Goal: Information Seeking & Learning: Find specific page/section

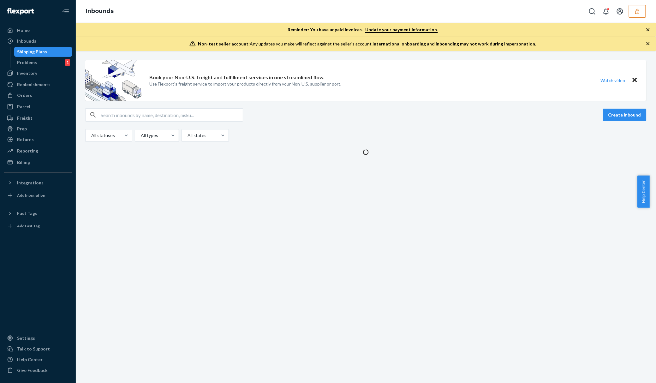
click at [634, 11] on div "Home Inbounds Shipping Plans Problems 1 Inventory Products Replenishments Order…" at bounding box center [328, 191] width 656 height 383
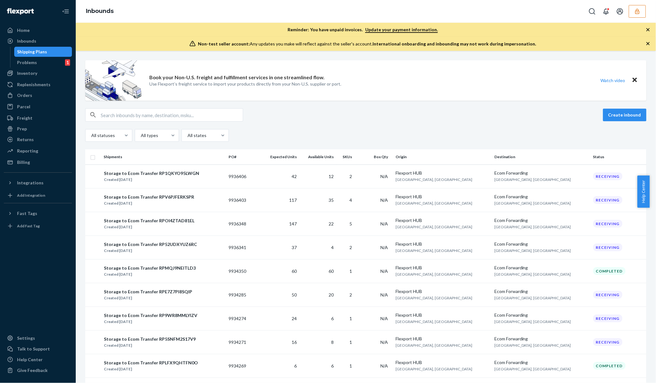
click at [633, 14] on button "button" at bounding box center [637, 11] width 17 height 13
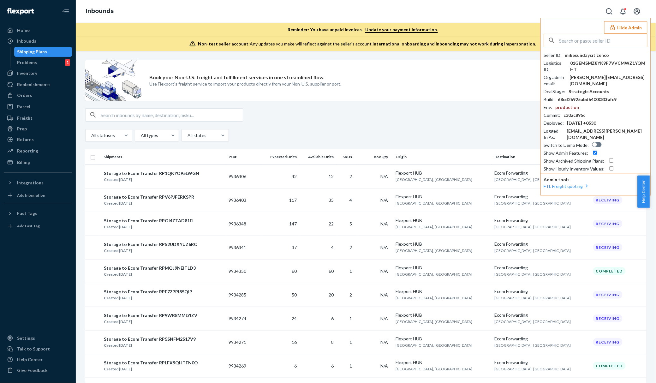
click at [577, 33] on div "Hide Admin Seller ID : mikesundaycitizenco Logistics ID : 01GEMSMZ8YK9P7VVCMWZ1…" at bounding box center [595, 107] width 110 height 178
click at [577, 38] on input "text" at bounding box center [603, 40] width 88 height 13
paste input "DPYVZUHC24T"
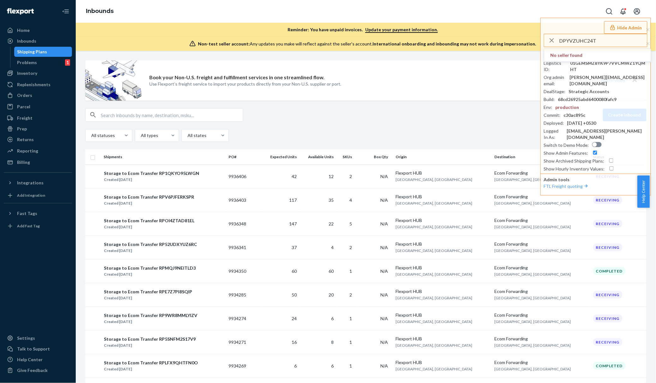
drag, startPoint x: 601, startPoint y: 44, endPoint x: 520, endPoint y: 28, distance: 81.9
click at [520, 28] on div "Inbounds Hide Admin DPYVZUHC24T No seller found Seller ID : mikesundaycitizenco…" at bounding box center [366, 25] width 580 height 51
paste input "patriciaedejewelrycom"
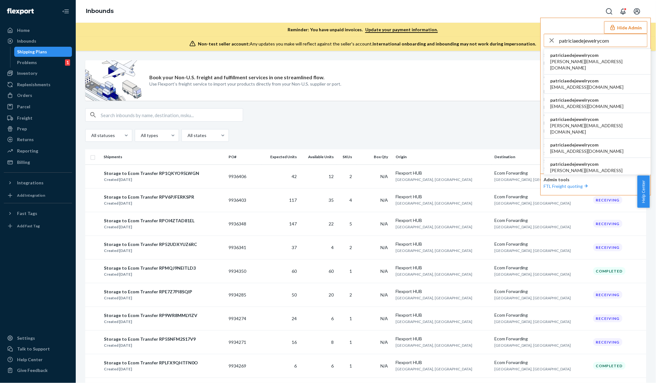
type input "patriciaedejewelrycom"
click at [599, 57] on span "patriciaedejewelrycom" at bounding box center [597, 55] width 94 height 6
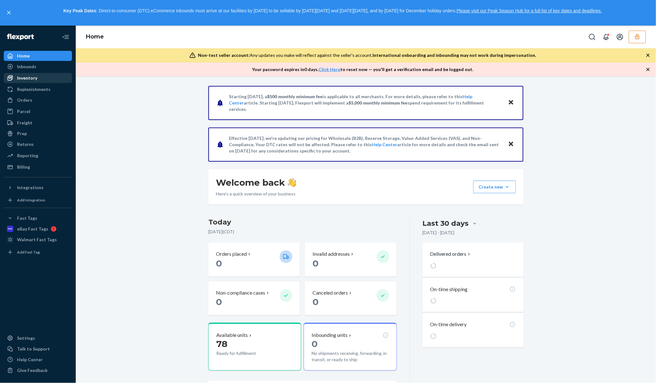
click at [27, 75] on div "Inventory" at bounding box center [27, 78] width 20 height 6
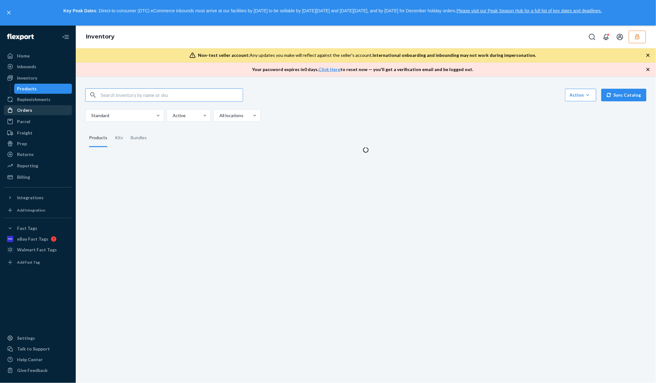
click at [27, 106] on div "Orders" at bounding box center [37, 110] width 67 height 9
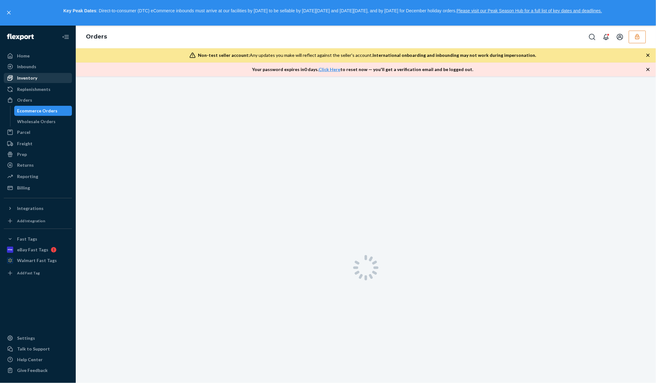
click at [21, 81] on div "Inventory" at bounding box center [37, 78] width 67 height 9
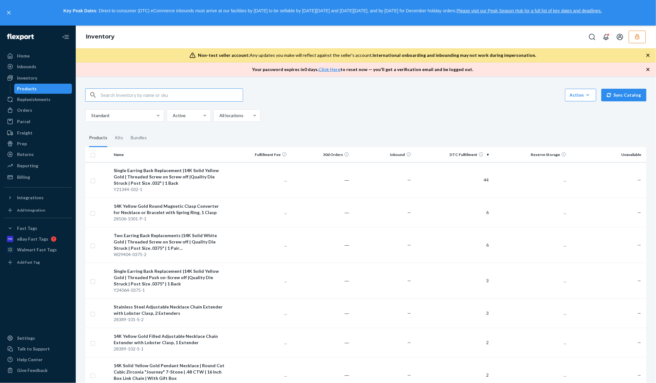
click at [116, 93] on input "text" at bounding box center [172, 95] width 142 height 13
type input "DPYVZUHC24T"
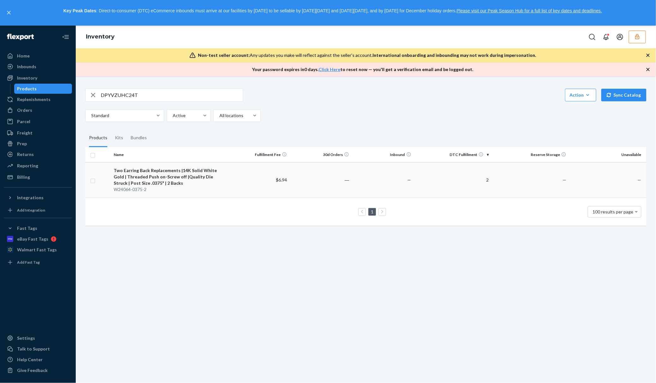
click at [248, 173] on td "$6.94" at bounding box center [259, 180] width 62 height 36
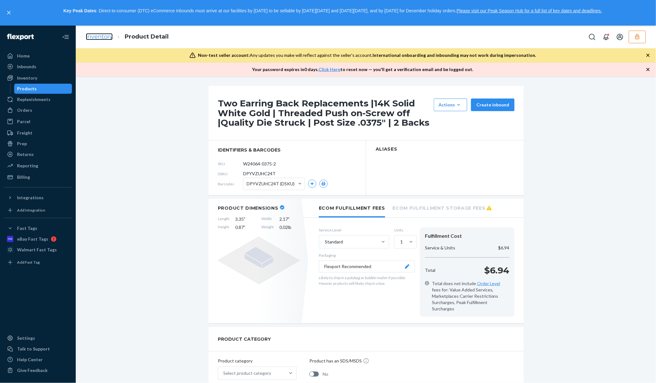
click at [100, 38] on link "Inventory" at bounding box center [99, 36] width 27 height 7
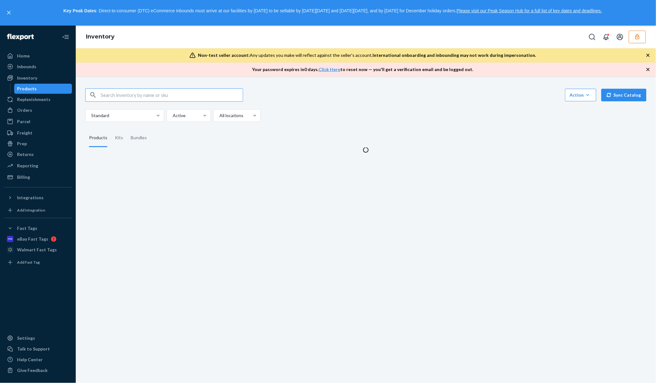
click at [120, 93] on input "text" at bounding box center [172, 95] width 142 height 13
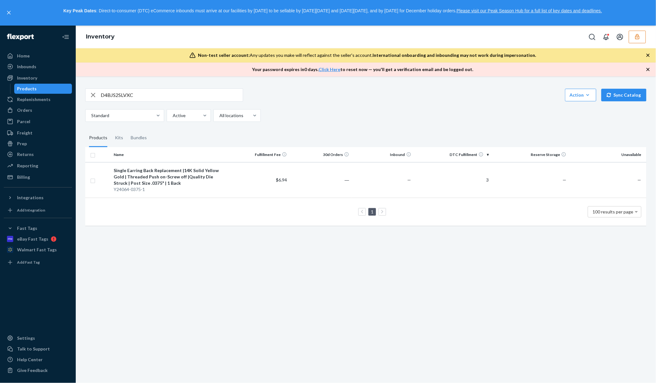
click at [124, 92] on input "D4BJS2SLVXC" at bounding box center [172, 95] width 142 height 13
paste input "D5YWULOV9"
type input "DD5YWULOV9C"
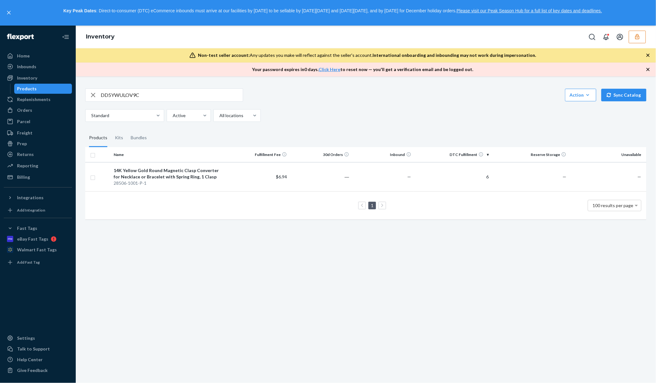
click at [636, 36] on icon "button" at bounding box center [637, 36] width 6 height 6
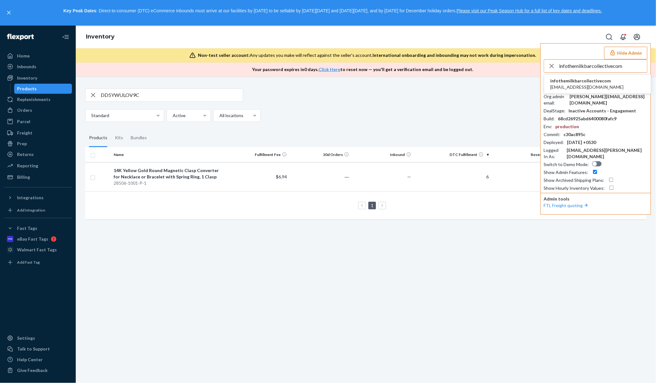
type input "infothemilkbarcollectivecom"
click at [589, 84] on span "info@themilkbarcollective.com" at bounding box center [586, 87] width 73 height 6
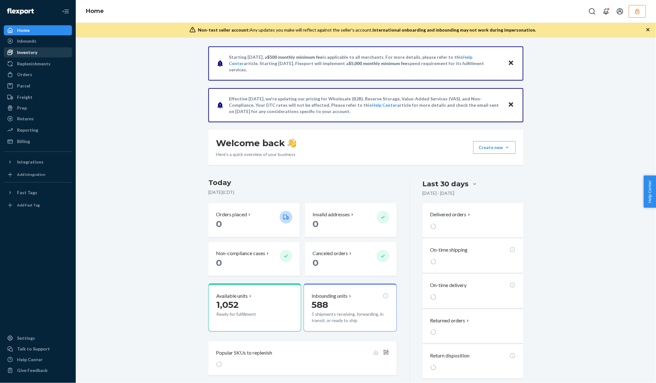
click at [24, 50] on div "Inventory" at bounding box center [27, 52] width 20 height 6
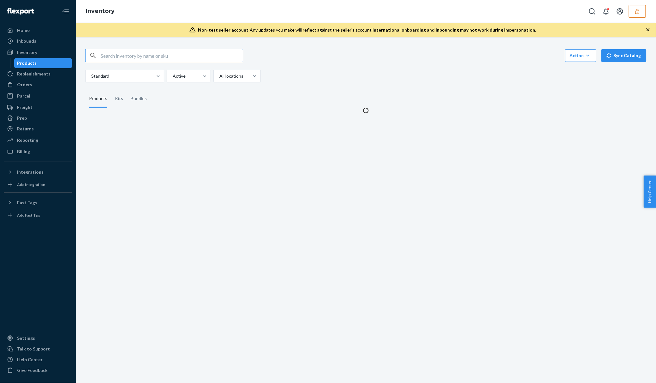
click at [164, 54] on input "text" at bounding box center [172, 55] width 142 height 13
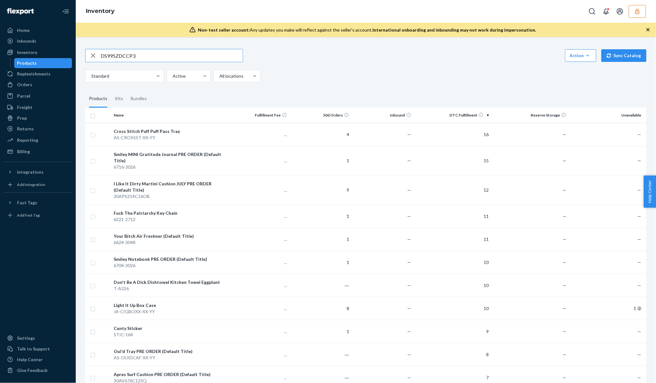
type input "DS995ZDCCP3"
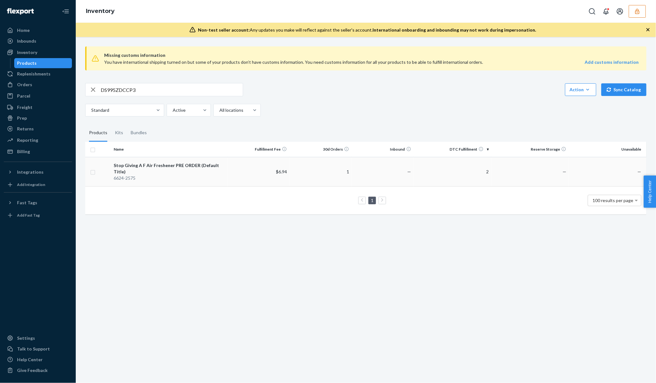
click at [168, 167] on div "Stop Giving A F Air Freshener PRE ORDER (Default Title)" at bounding box center [169, 168] width 111 height 13
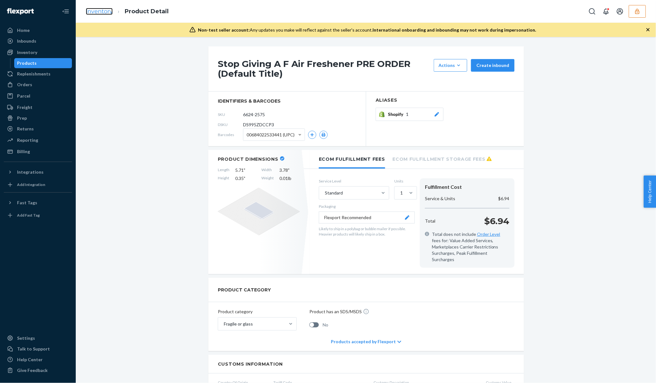
click at [96, 13] on link "Inventory" at bounding box center [99, 11] width 27 height 7
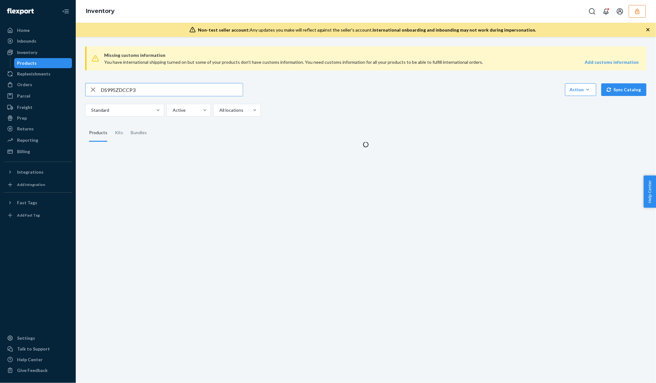
click at [122, 89] on input "DS995ZDCCP3" at bounding box center [172, 89] width 142 height 13
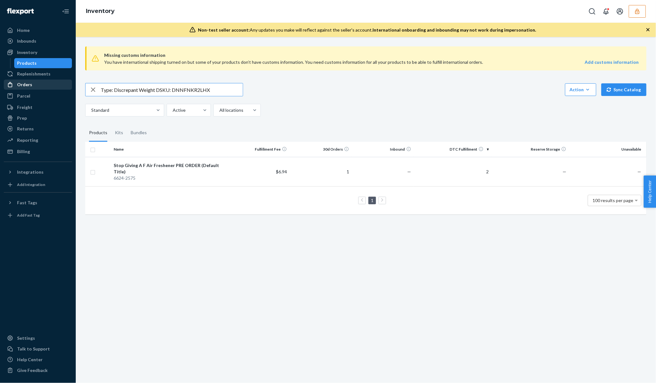
drag, startPoint x: 172, startPoint y: 88, endPoint x: 62, endPoint y: 89, distance: 109.8
click at [62, 89] on div "Home Inbounds Shipping Plans Problems Inventory Products Replenishments Orders …" at bounding box center [328, 191] width 656 height 383
type input "DNNFNKR2LHX"
click at [157, 168] on div "6065-3063" at bounding box center [169, 171] width 111 height 6
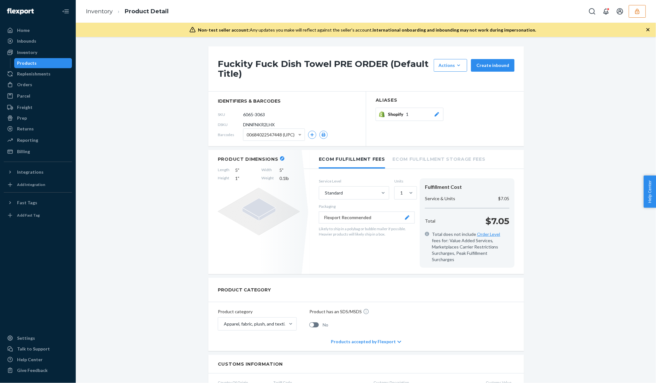
click at [94, 15] on li "Inventory" at bounding box center [99, 12] width 27 height 8
click at [95, 13] on link "Inventory" at bounding box center [99, 11] width 27 height 7
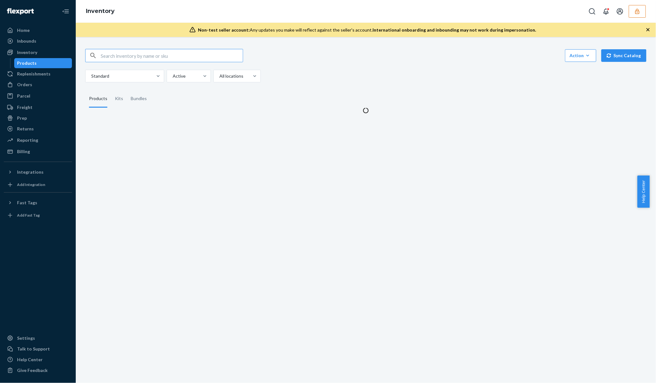
click at [112, 56] on input "text" at bounding box center [172, 55] width 142 height 13
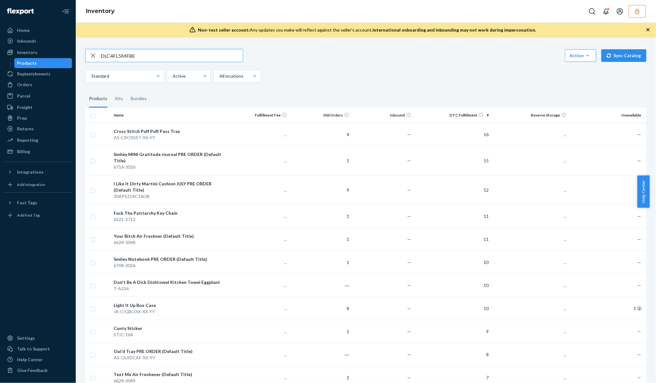
type input "DLC4FL5MF8E"
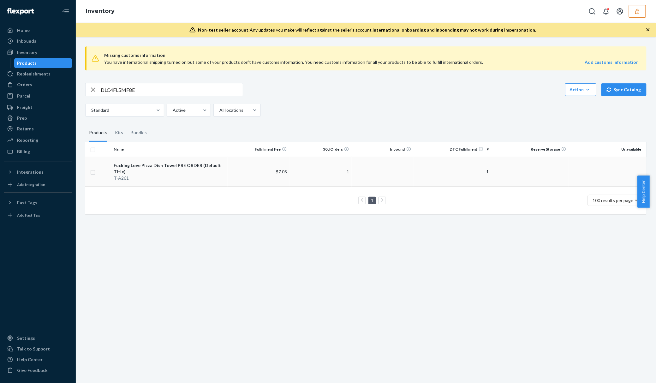
click at [149, 169] on div "Fucking Love Pizza Dish Towel PRE ORDER (Default Title)" at bounding box center [169, 168] width 111 height 13
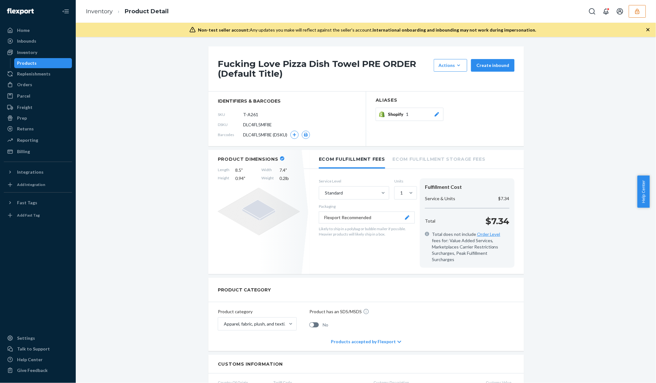
click at [101, 15] on li "Inventory" at bounding box center [99, 12] width 27 height 8
click at [101, 14] on link "Inventory" at bounding box center [99, 11] width 27 height 7
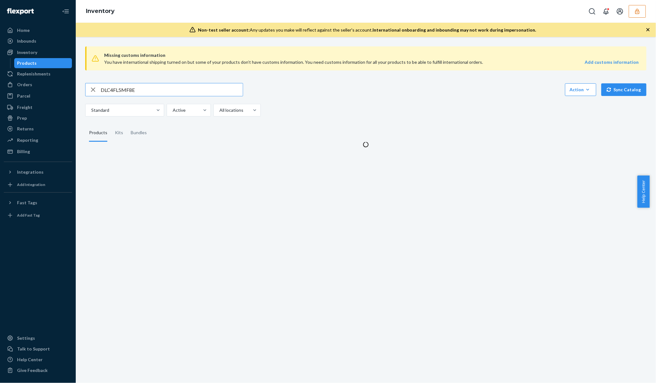
click at [115, 89] on input "DLC4FL5MF8E" at bounding box center [172, 89] width 142 height 13
type input "DS3PL452Y9F"
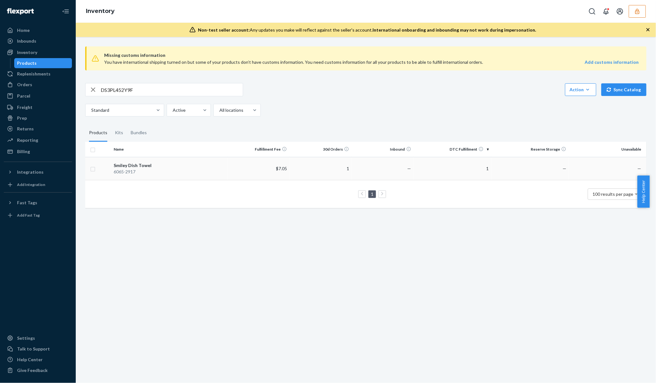
click at [159, 172] on div "6065-2917" at bounding box center [169, 171] width 111 height 6
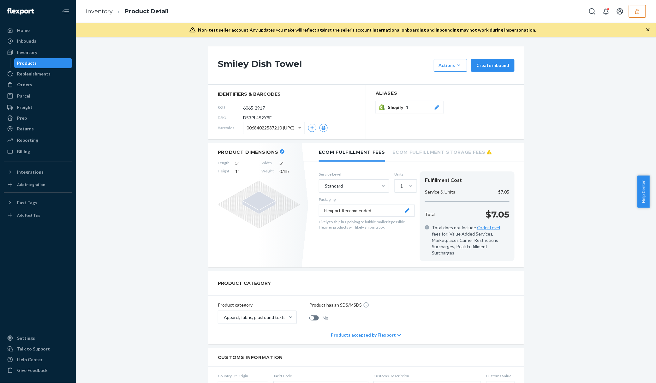
click at [635, 9] on icon "button" at bounding box center [637, 11] width 6 height 6
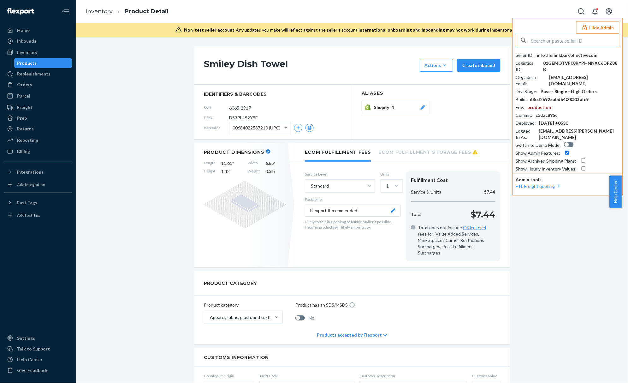
click at [569, 37] on input "text" at bounding box center [575, 40] width 88 height 13
paste input "salesallisonroseateliergmailcom"
type input "salesallisonroseateliergmailcom"
click at [562, 56] on span "salesallisonroseateliergmailcom" at bounding box center [559, 55] width 73 height 6
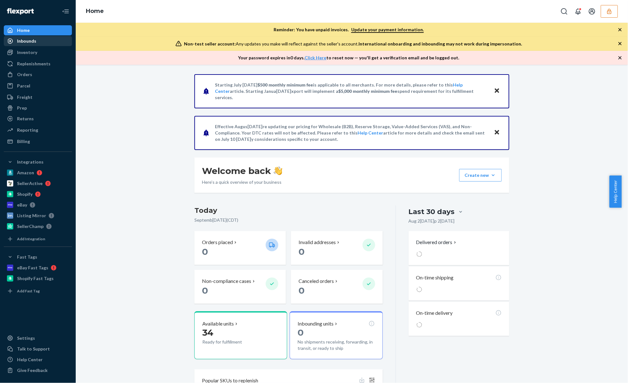
click at [24, 45] on div "Inbounds" at bounding box center [37, 41] width 67 height 9
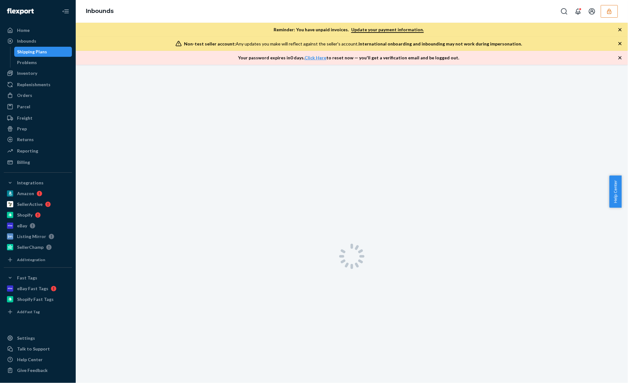
click at [25, 51] on div "Shipping Plans" at bounding box center [32, 52] width 30 height 6
click at [25, 70] on div "Inventory" at bounding box center [27, 73] width 20 height 6
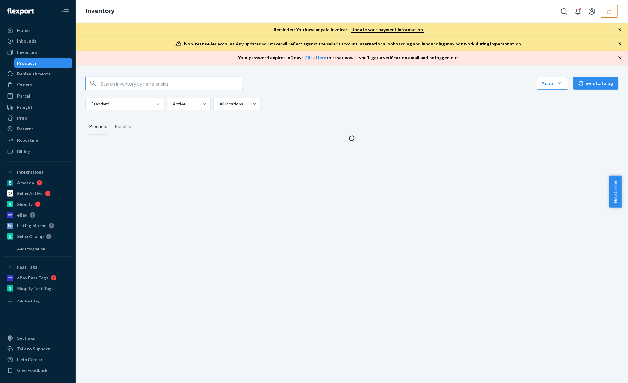
click at [134, 87] on input "text" at bounding box center [172, 83] width 142 height 13
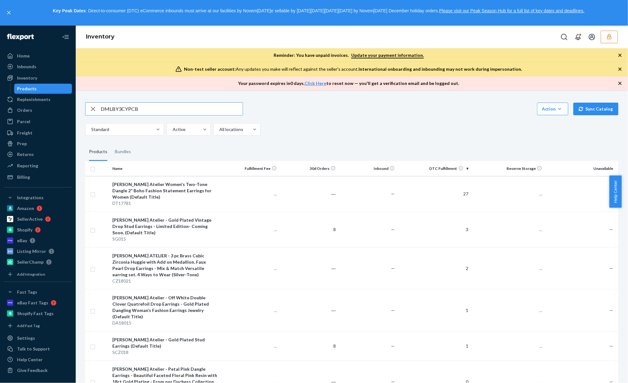
type input "DMLBY3CYPCB"
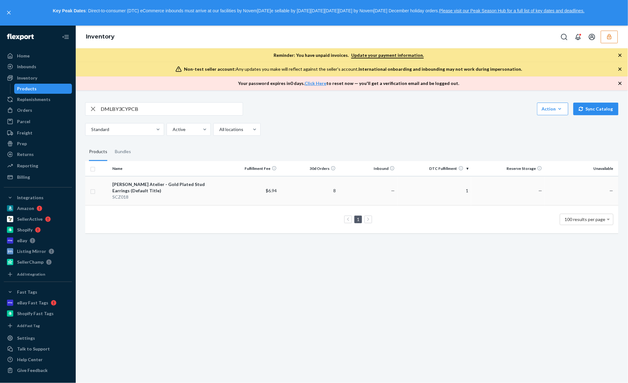
click at [259, 183] on td "$6.94" at bounding box center [249, 190] width 59 height 29
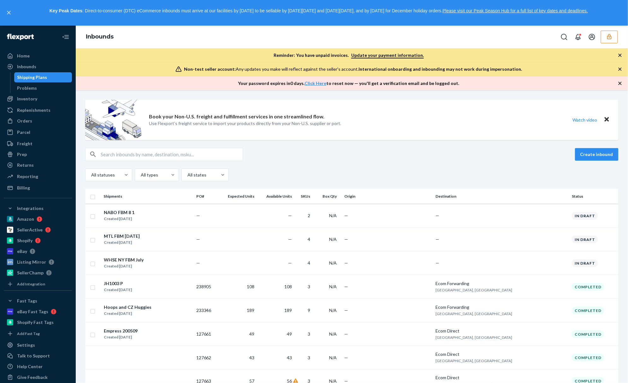
click at [606, 35] on button "button" at bounding box center [609, 37] width 17 height 13
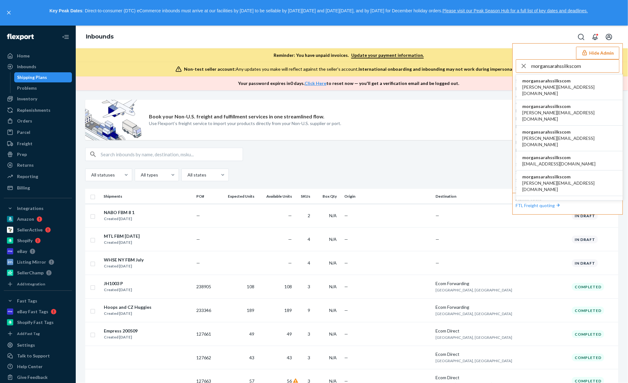
type input "morgansarahssilkscom"
click at [543, 84] on span "morgansarahssilkscom" at bounding box center [570, 81] width 94 height 6
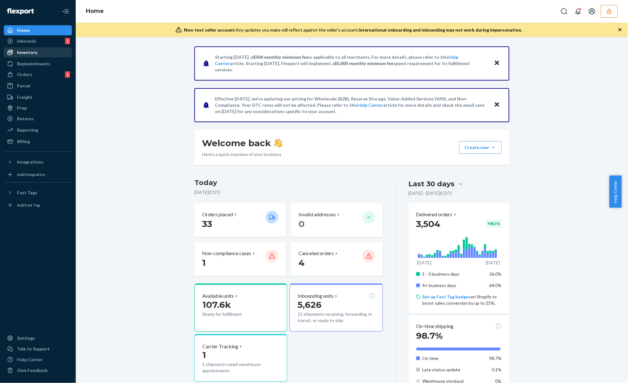
drag, startPoint x: 43, startPoint y: 53, endPoint x: 43, endPoint y: 56, distance: 3.2
click at [43, 53] on div "Inventory" at bounding box center [37, 52] width 67 height 9
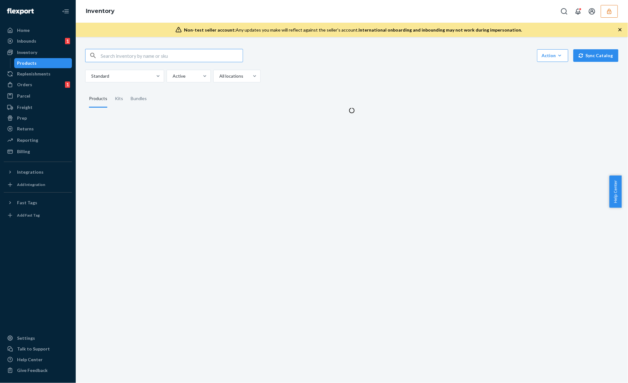
click at [118, 57] on input "text" at bounding box center [172, 55] width 142 height 13
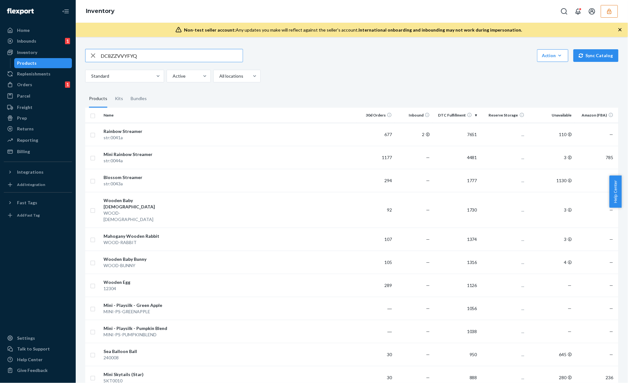
type input "DC8ZZVVYFYQ"
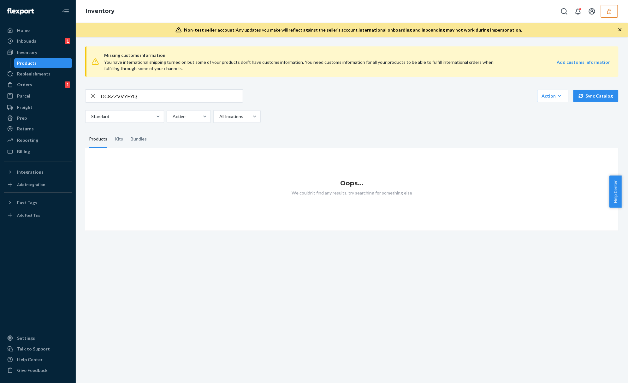
click at [611, 14] on button "button" at bounding box center [609, 11] width 17 height 13
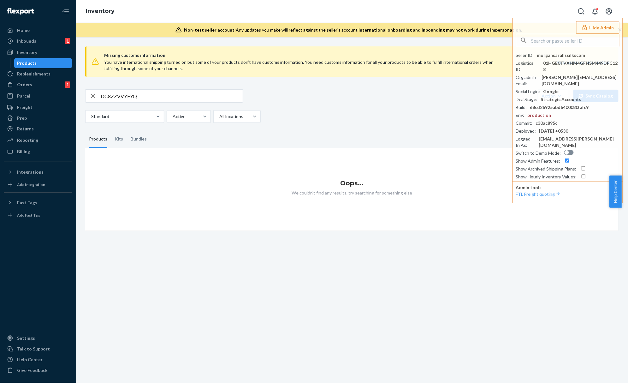
click at [175, 95] on input "DC8ZZVVYFYQ" at bounding box center [172, 96] width 142 height 13
click at [193, 117] on div at bounding box center [188, 117] width 32 height 8
click at [173, 117] on input "option Active focused, 1 of 2. 2 results available. Use Up and Down to choose o…" at bounding box center [172, 116] width 1 height 6
click at [189, 143] on div "Hidden" at bounding box center [189, 144] width 42 height 13
click at [173, 120] on input "option Hidden focused, 2 of 2. 2 results available. Use Up and Down to choose o…" at bounding box center [172, 116] width 1 height 6
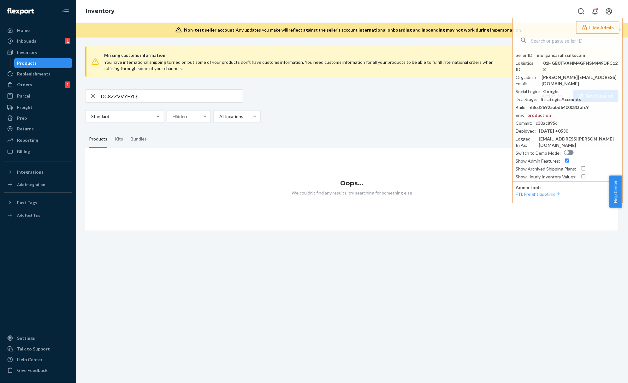
drag, startPoint x: 300, startPoint y: 121, endPoint x: 288, endPoint y: 3, distance: 118.3
click at [300, 118] on div "Standard Hidden All locations" at bounding box center [349, 116] width 529 height 13
click at [552, 39] on input "text" at bounding box center [575, 40] width 88 height 13
paste input "liquid38ngmailcom"
type input "liquid38ngmailcom"
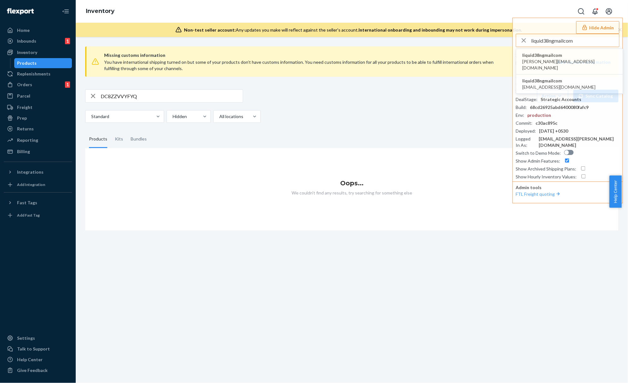
click at [562, 56] on span "liquid38ngmailcom" at bounding box center [570, 55] width 94 height 6
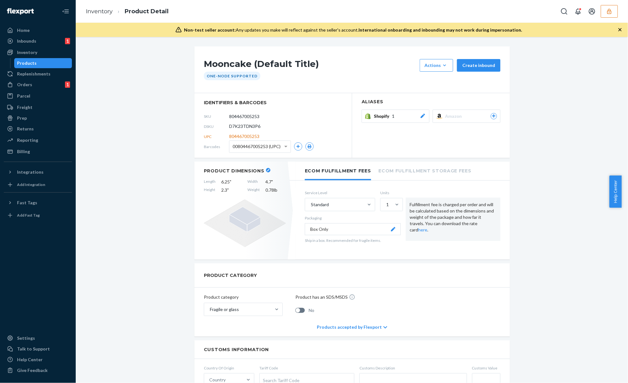
click at [238, 127] on span "D7K23TDN3P6" at bounding box center [244, 126] width 31 height 6
drag, startPoint x: 238, startPoint y: 127, endPoint x: 250, endPoint y: 115, distance: 16.7
click at [239, 125] on span "D7K23TDN3P6" at bounding box center [244, 126] width 31 height 6
copy span "D7K23TDN3P6"
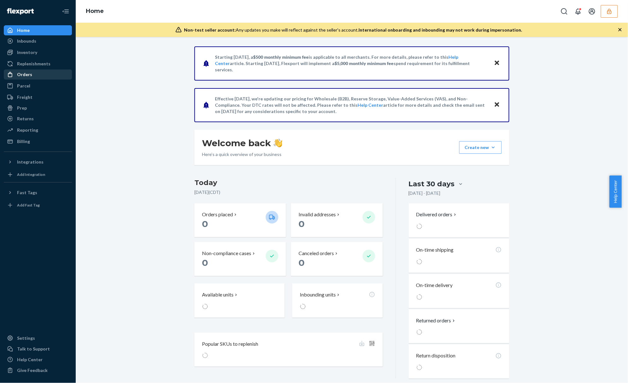
click at [19, 71] on div "Orders" at bounding box center [37, 74] width 67 height 9
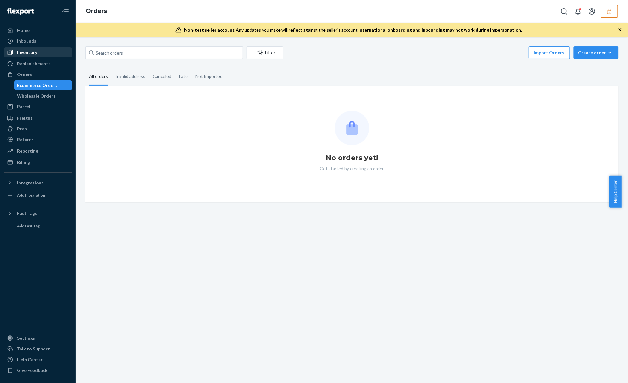
click at [42, 52] on div "Inventory" at bounding box center [37, 52] width 67 height 9
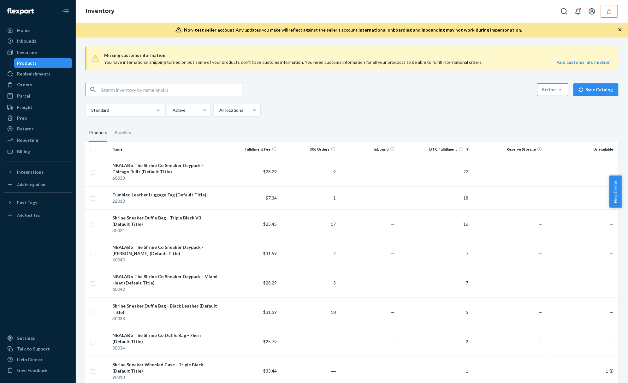
click at [123, 89] on input "text" at bounding box center [172, 89] width 142 height 13
paste input "DB3ZQREAZWQ"
type input "DB3ZQREAZWQ"
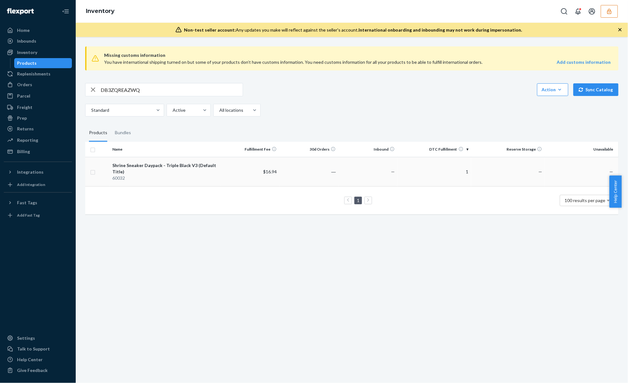
click at [151, 183] on td "Shrine Sneaker Daypack - Triple Black V3 (Default Title) 60032" at bounding box center [165, 171] width 110 height 29
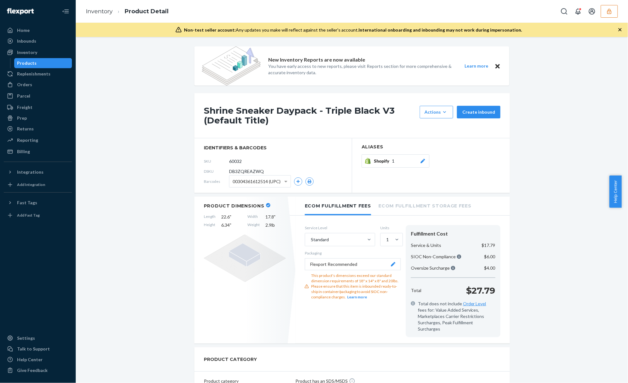
click at [613, 9] on button "button" at bounding box center [609, 11] width 17 height 13
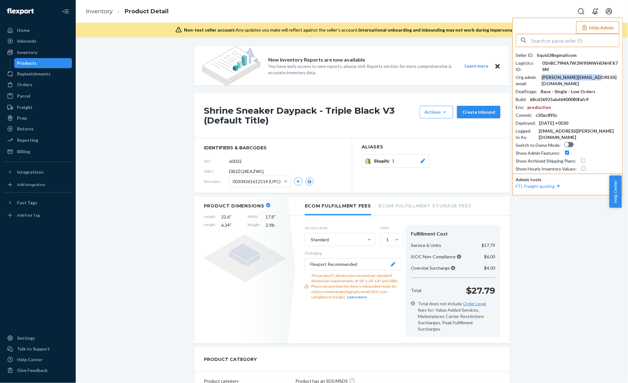
click at [567, 77] on div "fernando@studiofar.com" at bounding box center [581, 80] width 78 height 13
click at [29, 337] on div "Settings" at bounding box center [26, 338] width 18 height 6
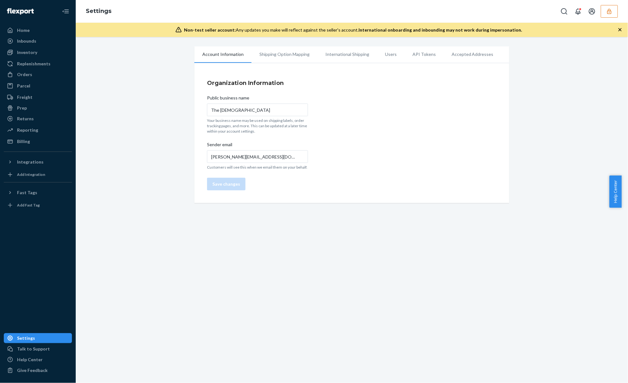
click at [379, 54] on li "Users" at bounding box center [390, 54] width 27 height 16
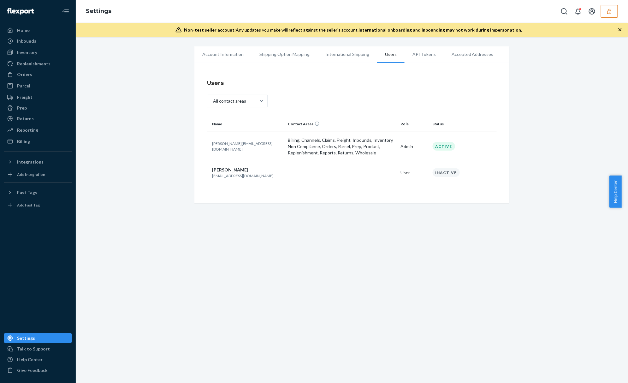
click at [612, 13] on icon "button" at bounding box center [609, 11] width 6 height 6
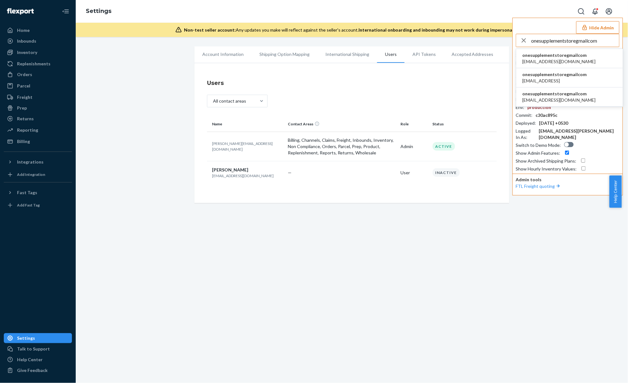
type input "onesupplementstoregmailcom"
click at [571, 56] on span "onesupplementstoregmailcom" at bounding box center [559, 55] width 73 height 6
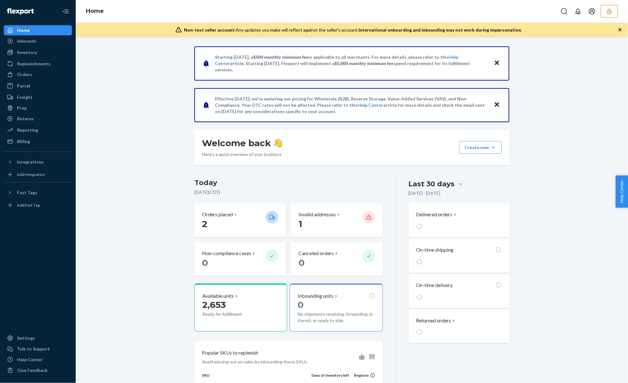
click at [606, 10] on icon "button" at bounding box center [609, 11] width 6 height 6
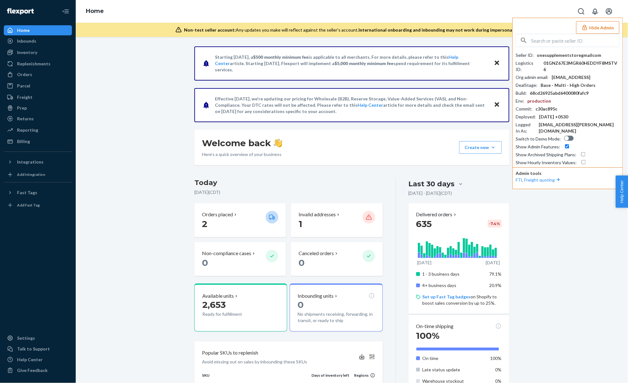
drag, startPoint x: 619, startPoint y: 69, endPoint x: 554, endPoint y: 72, distance: 64.7
click at [554, 74] on div "Org admin email : [EMAIL_ADDRESS]" at bounding box center [567, 77] width 103 height 6
copy div "[EMAIL_ADDRESS]"
